Goal: Task Accomplishment & Management: Manage account settings

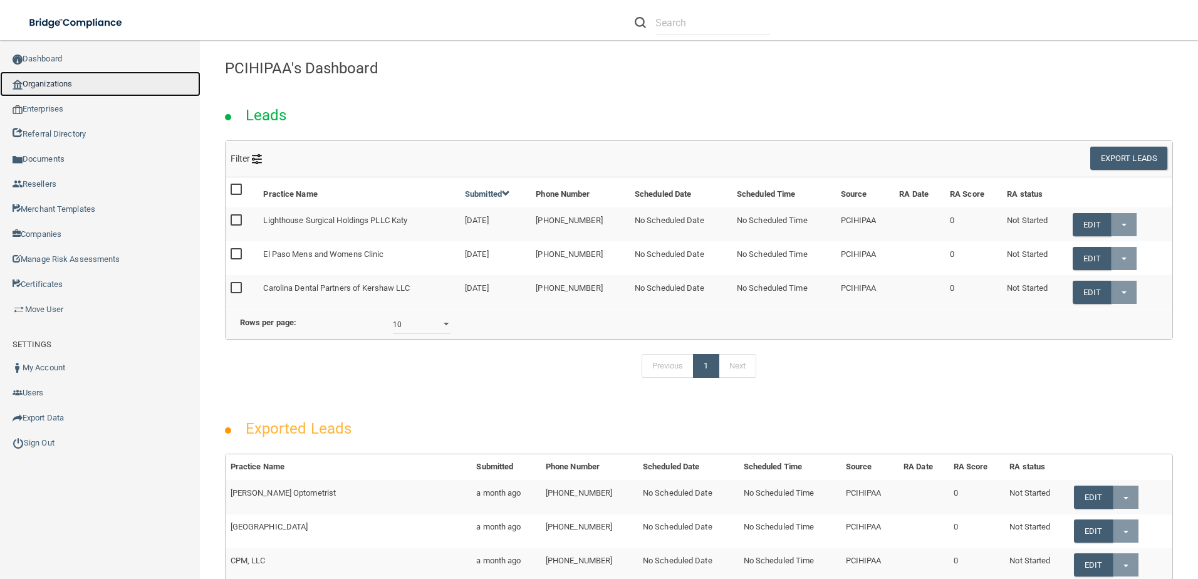
click at [103, 82] on link "Organizations" at bounding box center [100, 83] width 201 height 25
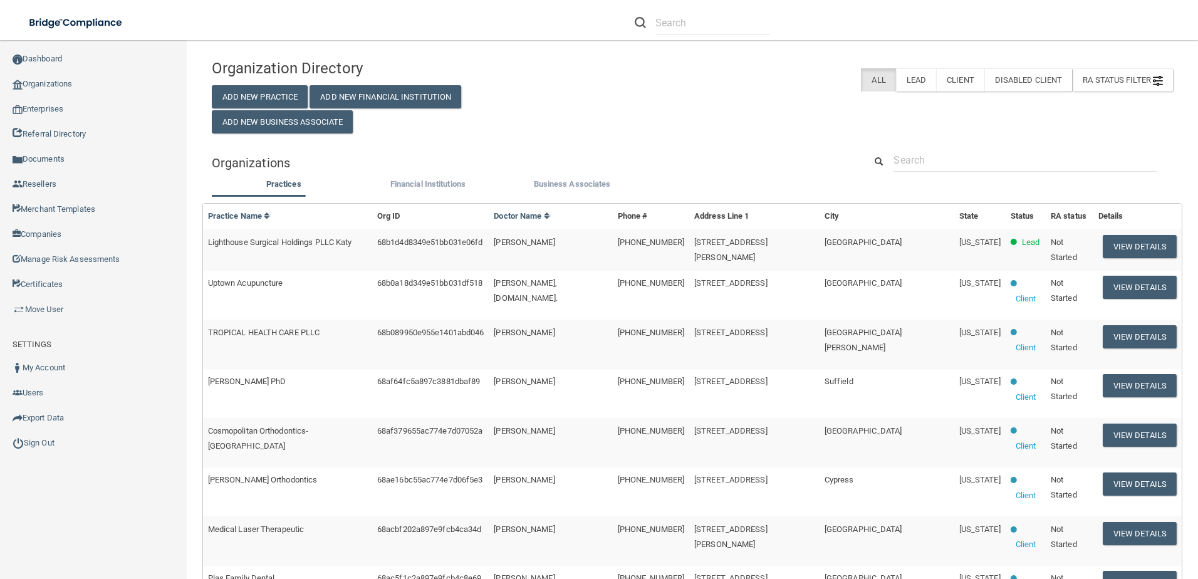
click at [1110, 260] on td "View Details" at bounding box center [1138, 249] width 88 height 41
click at [1109, 248] on button "View Details" at bounding box center [1140, 246] width 74 height 23
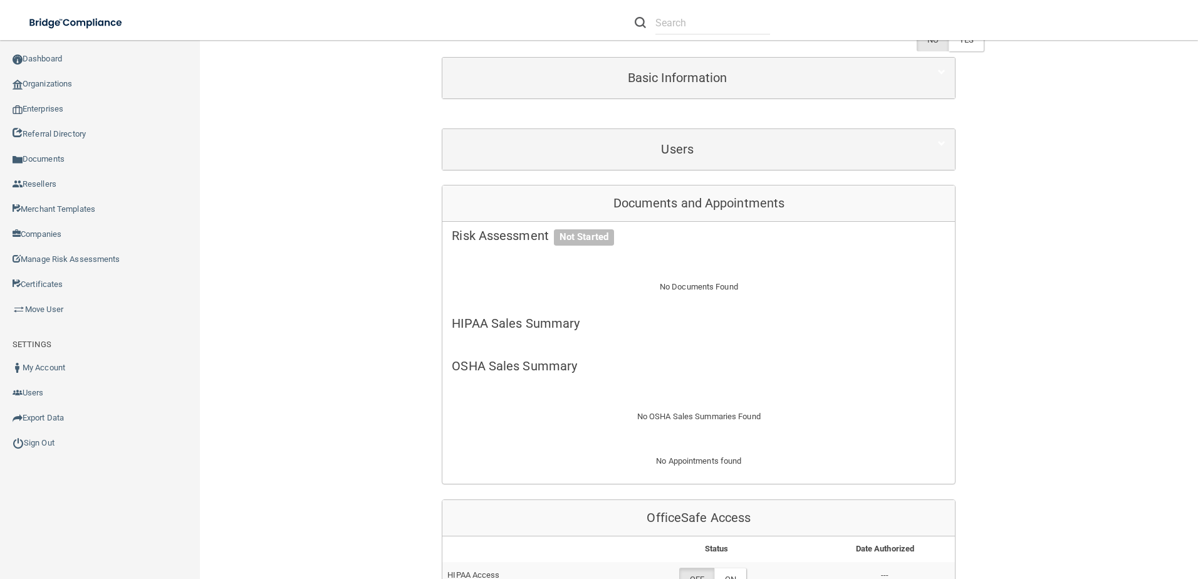
scroll to position [313, 0]
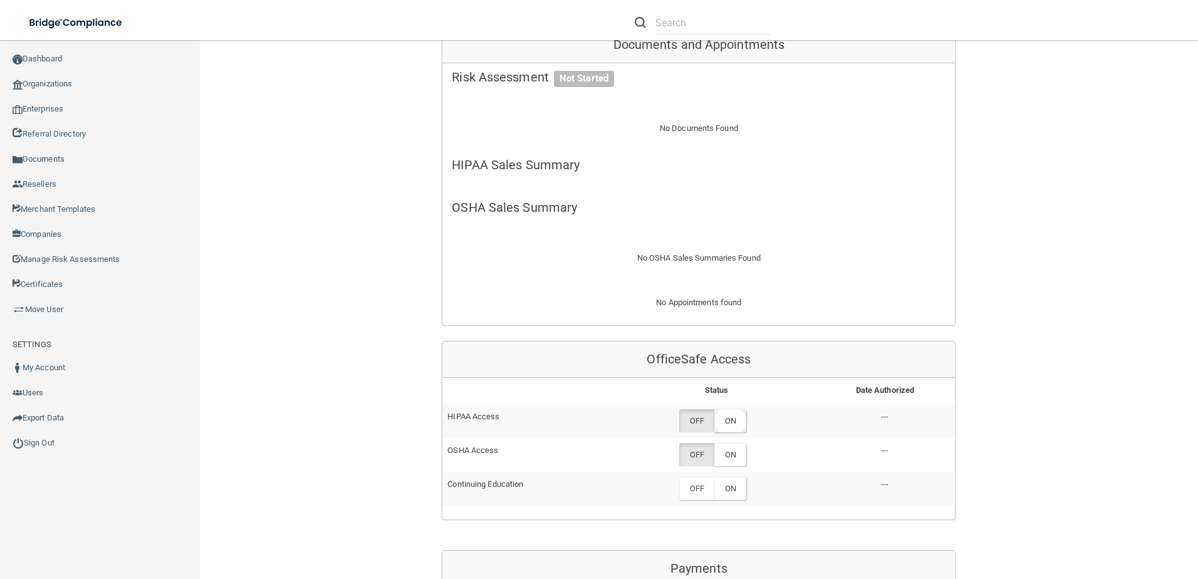
drag, startPoint x: 736, startPoint y: 419, endPoint x: 723, endPoint y: 414, distance: 14.1
click at [735, 421] on label "ON" at bounding box center [730, 420] width 32 height 23
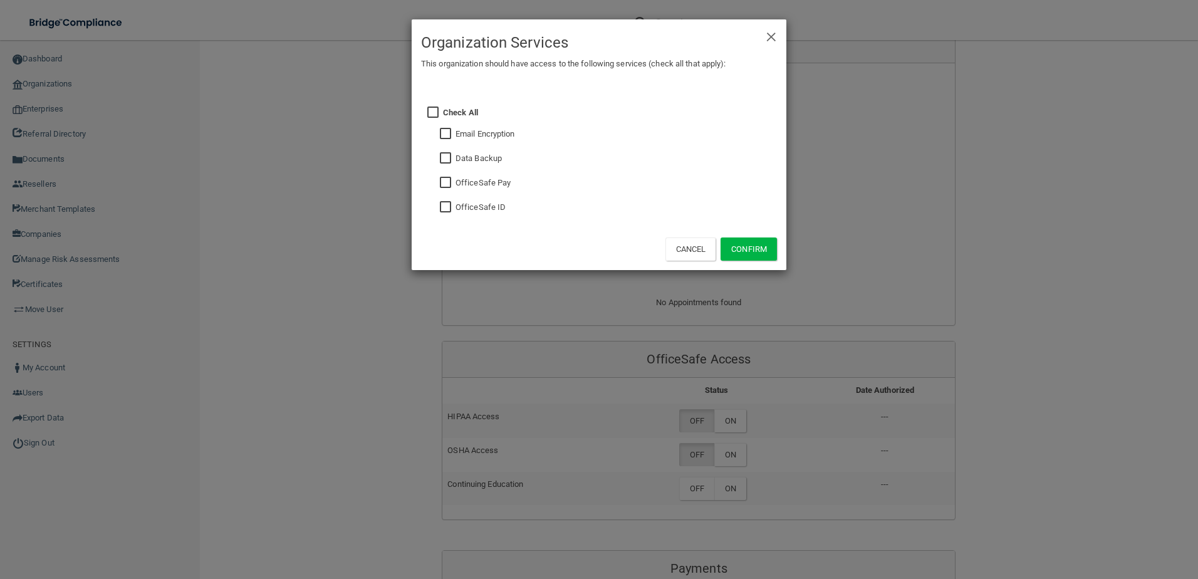
click at [446, 210] on input "checkbox" at bounding box center [447, 207] width 14 height 10
checkbox input "true"
click at [447, 162] on input "checkbox" at bounding box center [447, 159] width 14 height 10
checkbox input "true"
drag, startPoint x: 757, startPoint y: 249, endPoint x: 759, endPoint y: 285, distance: 35.8
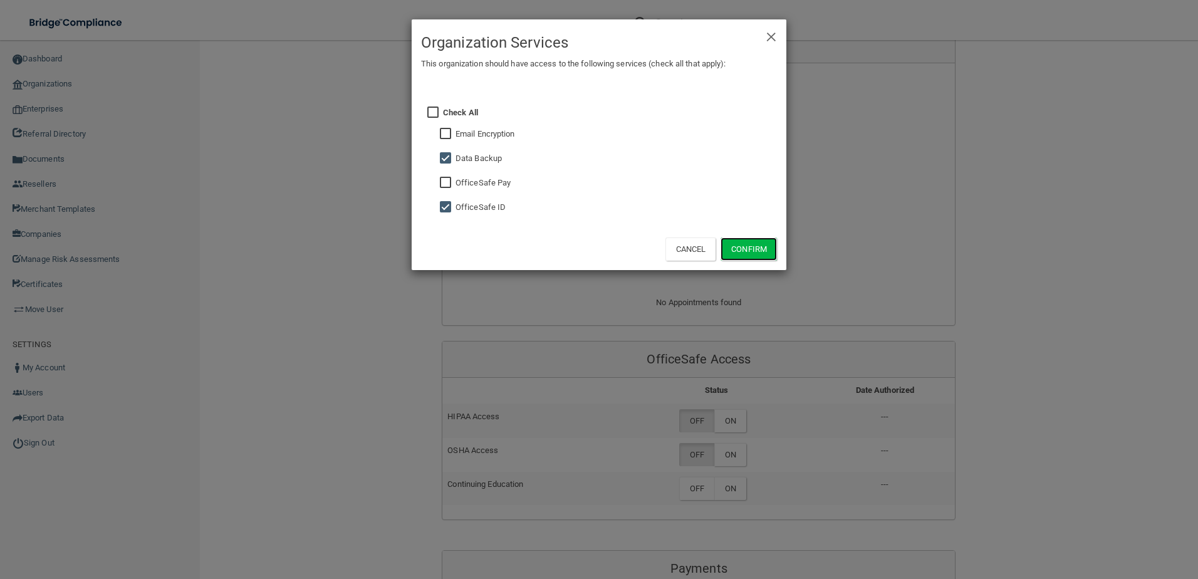
click at [758, 249] on button "Confirm" at bounding box center [749, 249] width 56 height 23
click at [734, 471] on div "× Close Organization Services This organization should have access to the follo…" at bounding box center [599, 289] width 1198 height 579
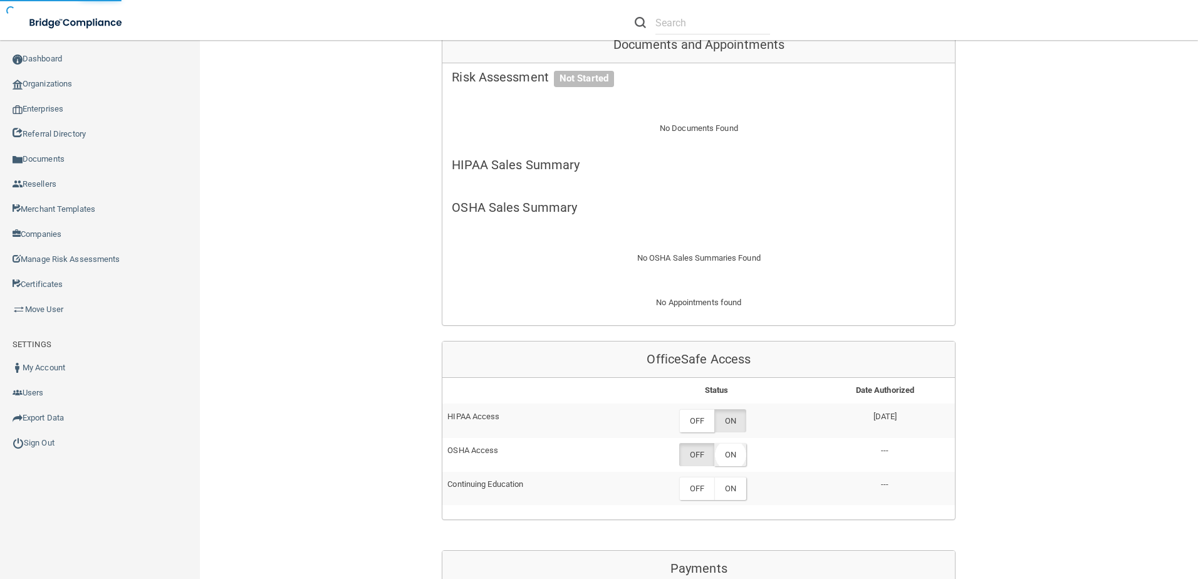
click at [734, 459] on label "ON" at bounding box center [730, 454] width 32 height 23
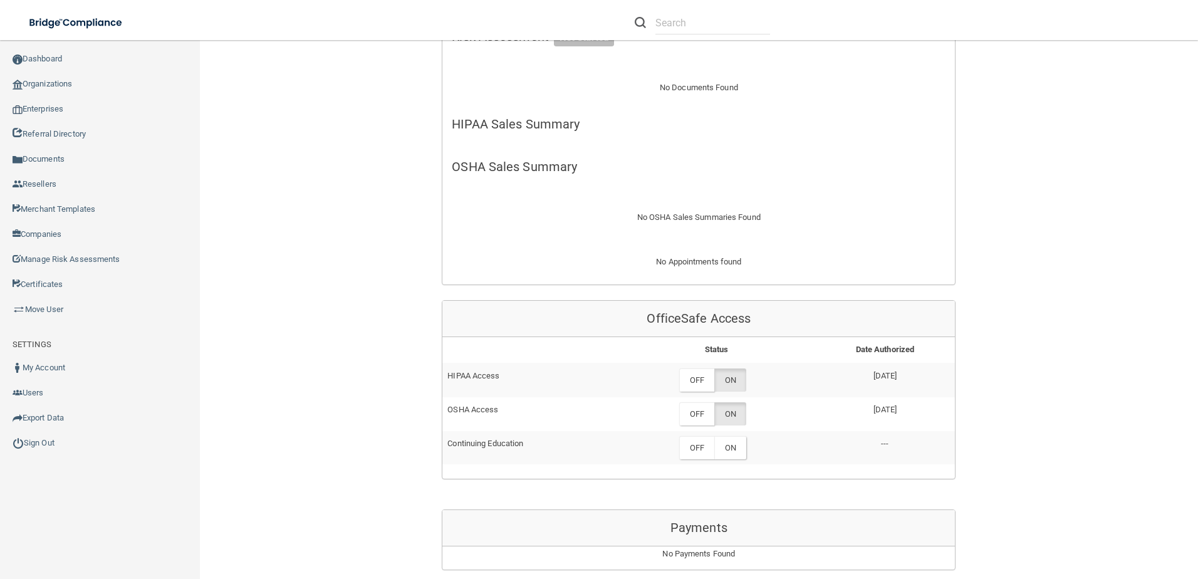
scroll to position [439, 0]
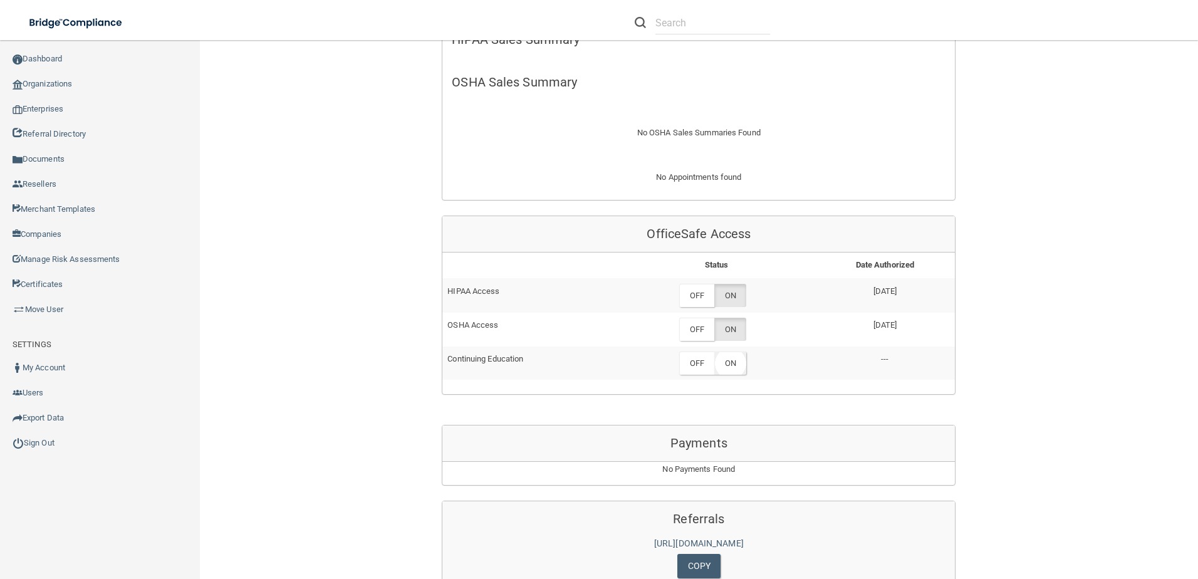
click at [731, 364] on label "ON" at bounding box center [730, 363] width 32 height 23
